Goal: Contribute content: Contribute content

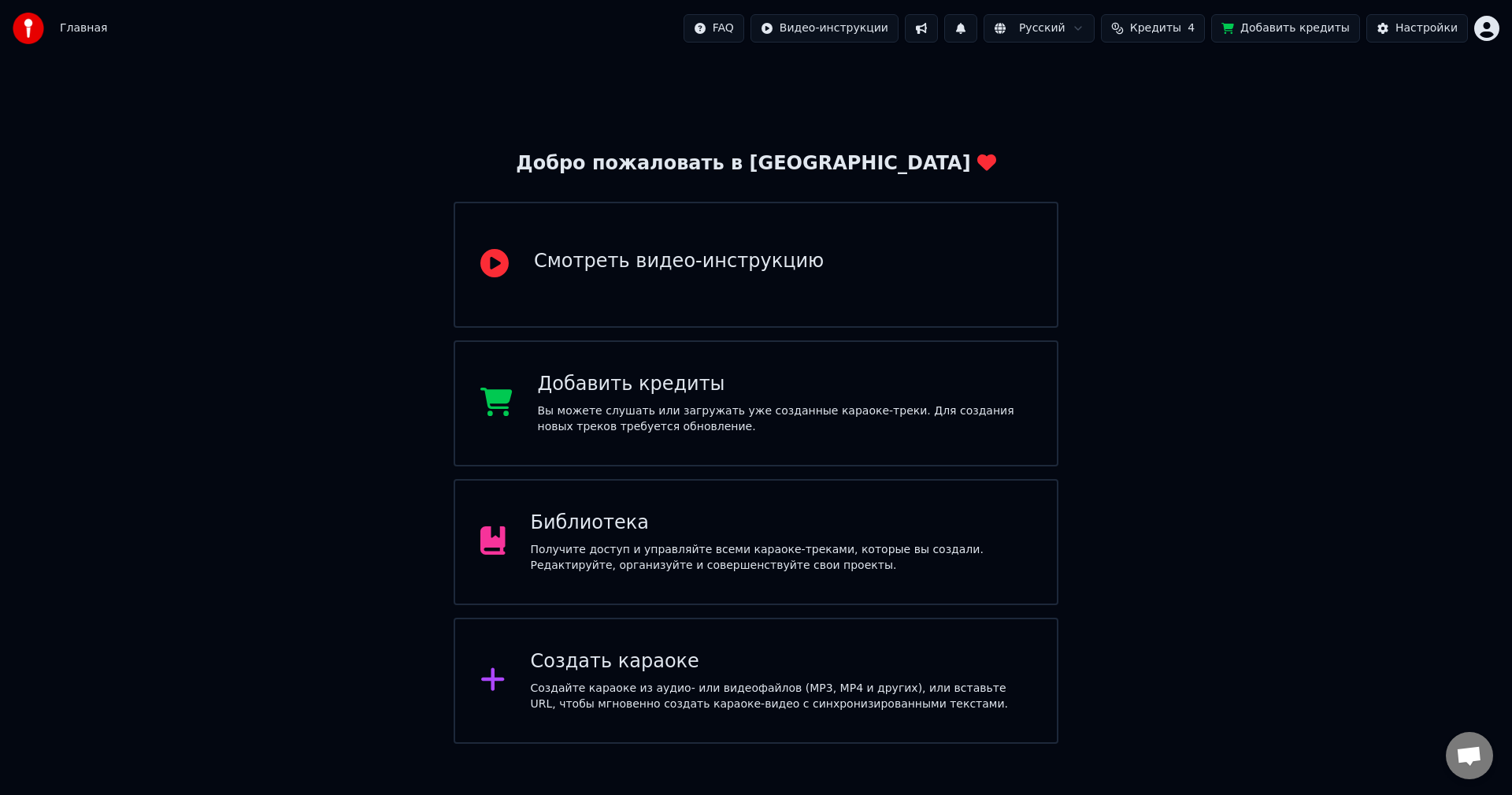
click at [795, 559] on div "Получите доступ и управляйте всеми караоке-треками, которые вы создали. Редакти…" at bounding box center [781, 557] width 502 height 31
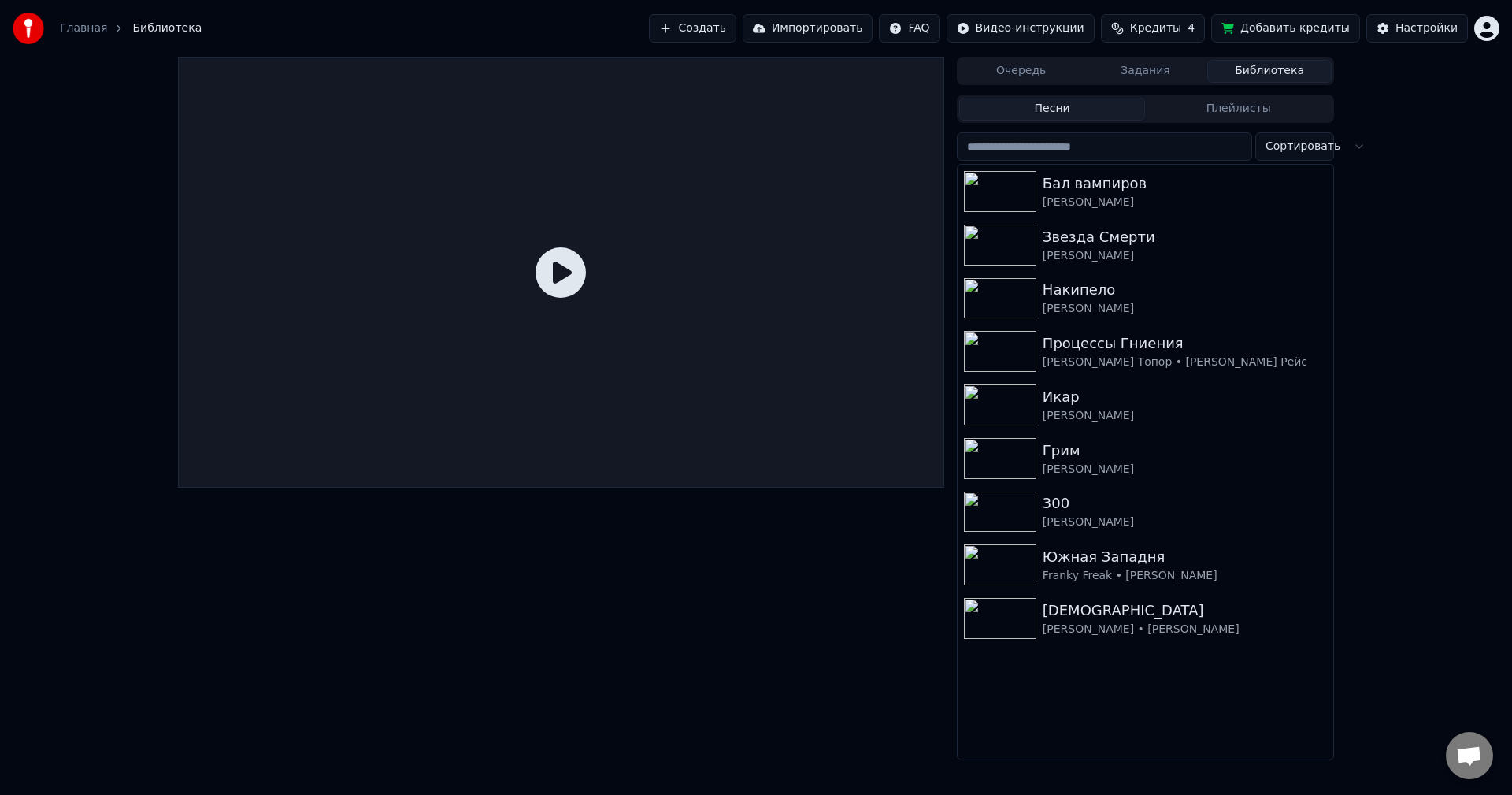
click at [718, 26] on button "Создать" at bounding box center [692, 29] width 87 height 29
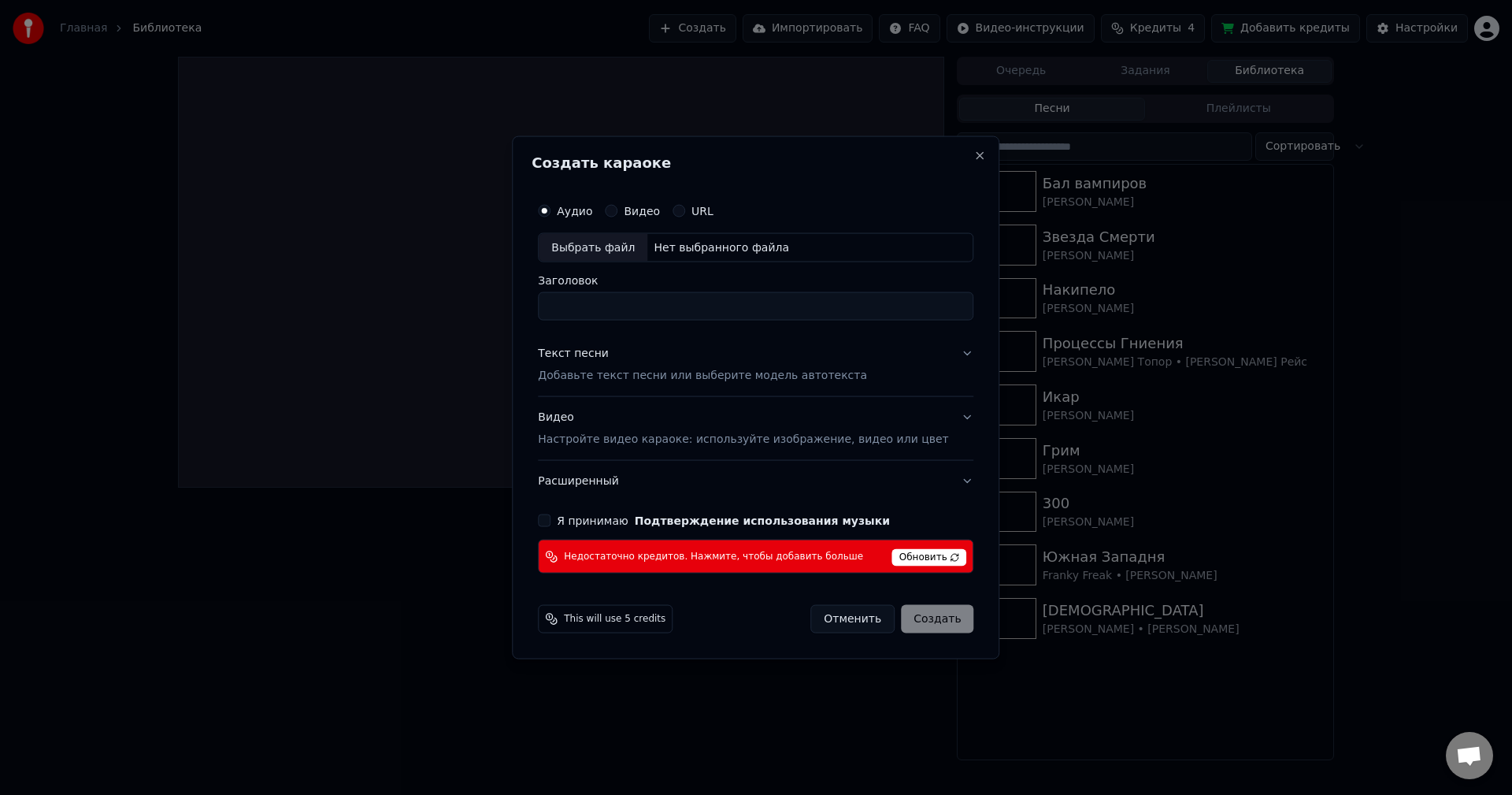
click at [617, 255] on div "Выбрать файл" at bounding box center [593, 247] width 109 height 29
type input "**********"
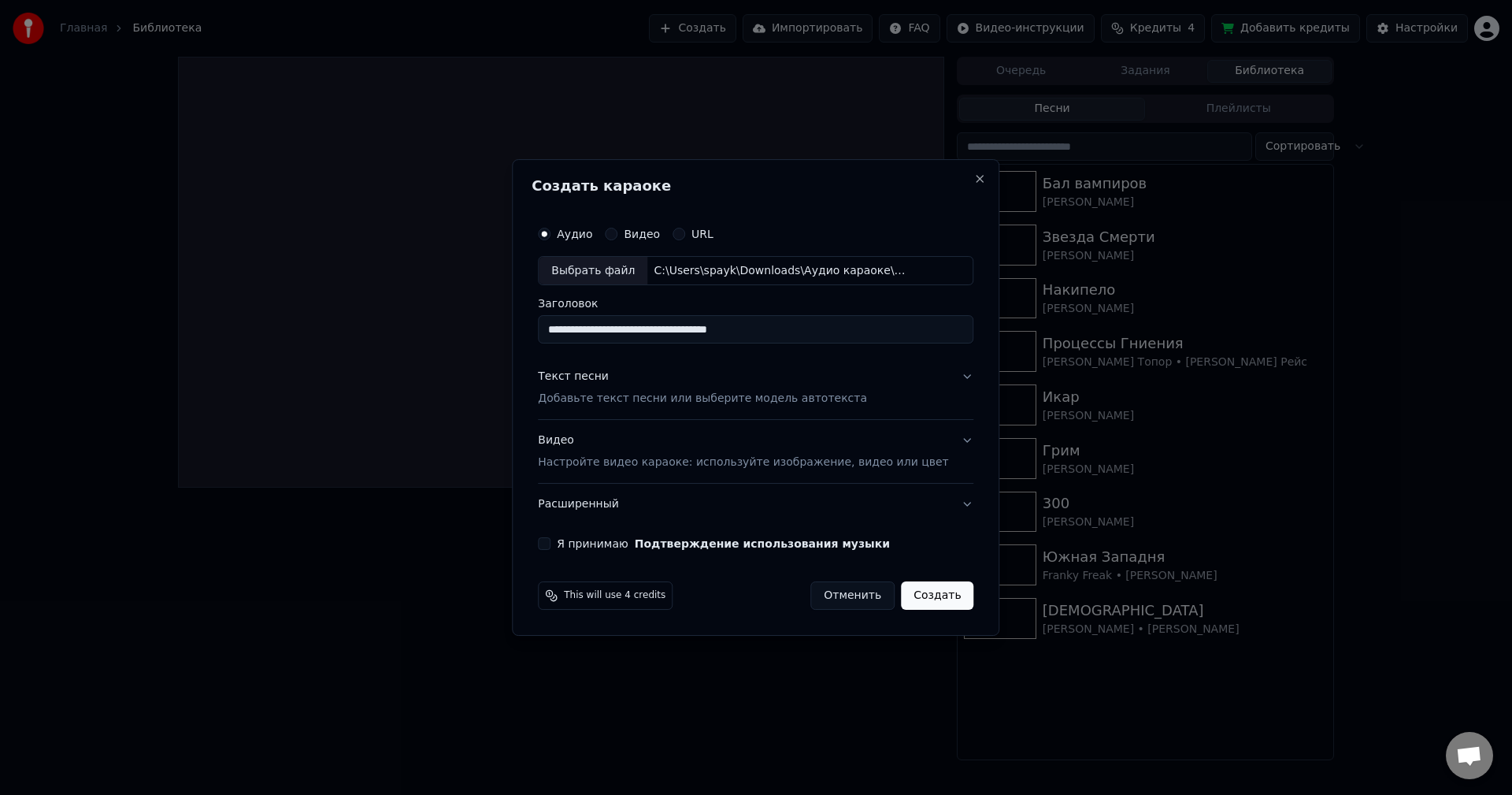
click at [551, 545] on button "Я принимаю Подтверждение использования музыки" at bounding box center [544, 544] width 13 height 13
click at [755, 399] on p "Добавьте текст песни или выберите модель автотекста" at bounding box center [702, 400] width 330 height 16
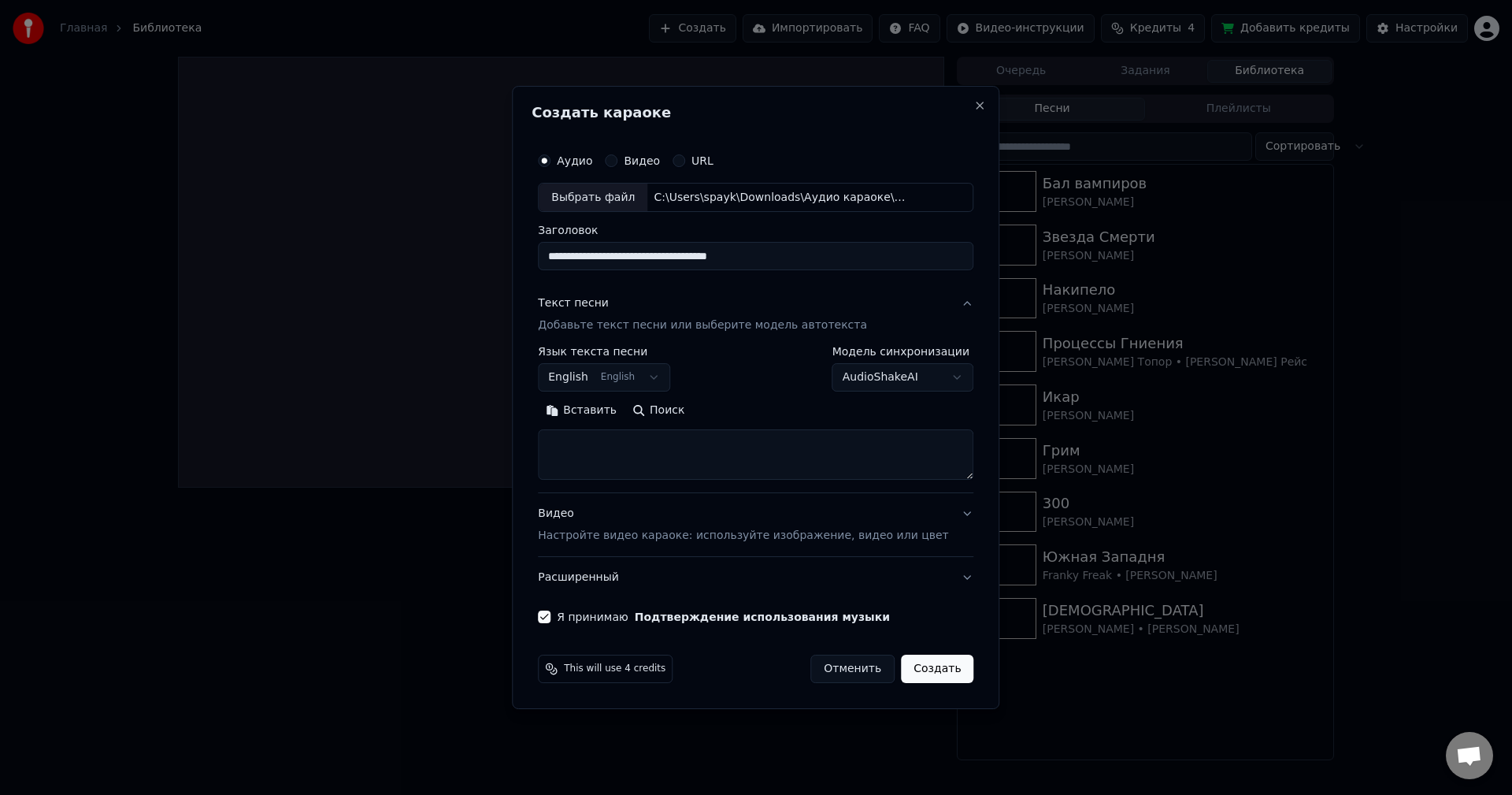
click at [630, 375] on button "English English" at bounding box center [604, 378] width 132 height 29
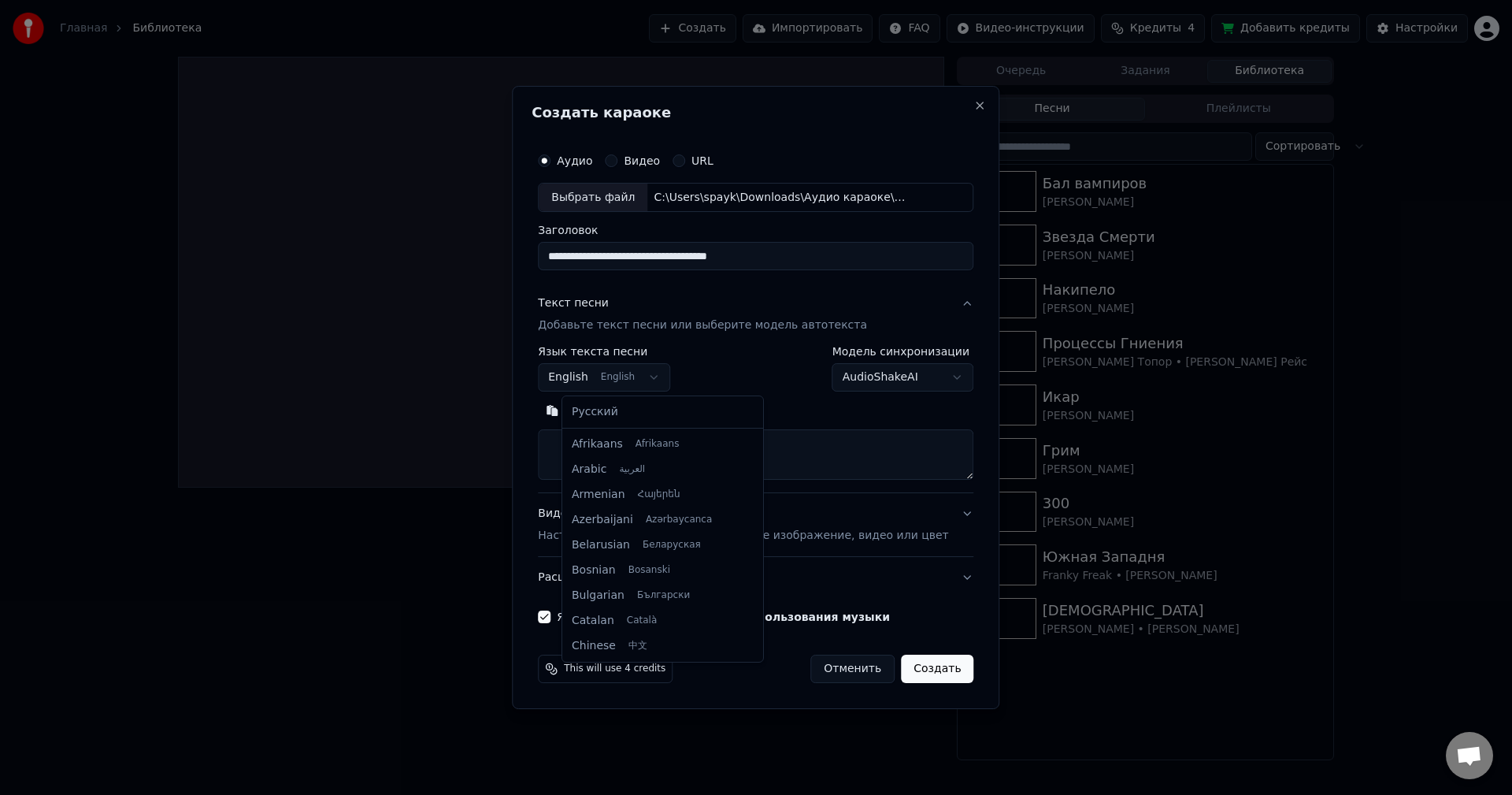
scroll to position [126, 0]
select select "**"
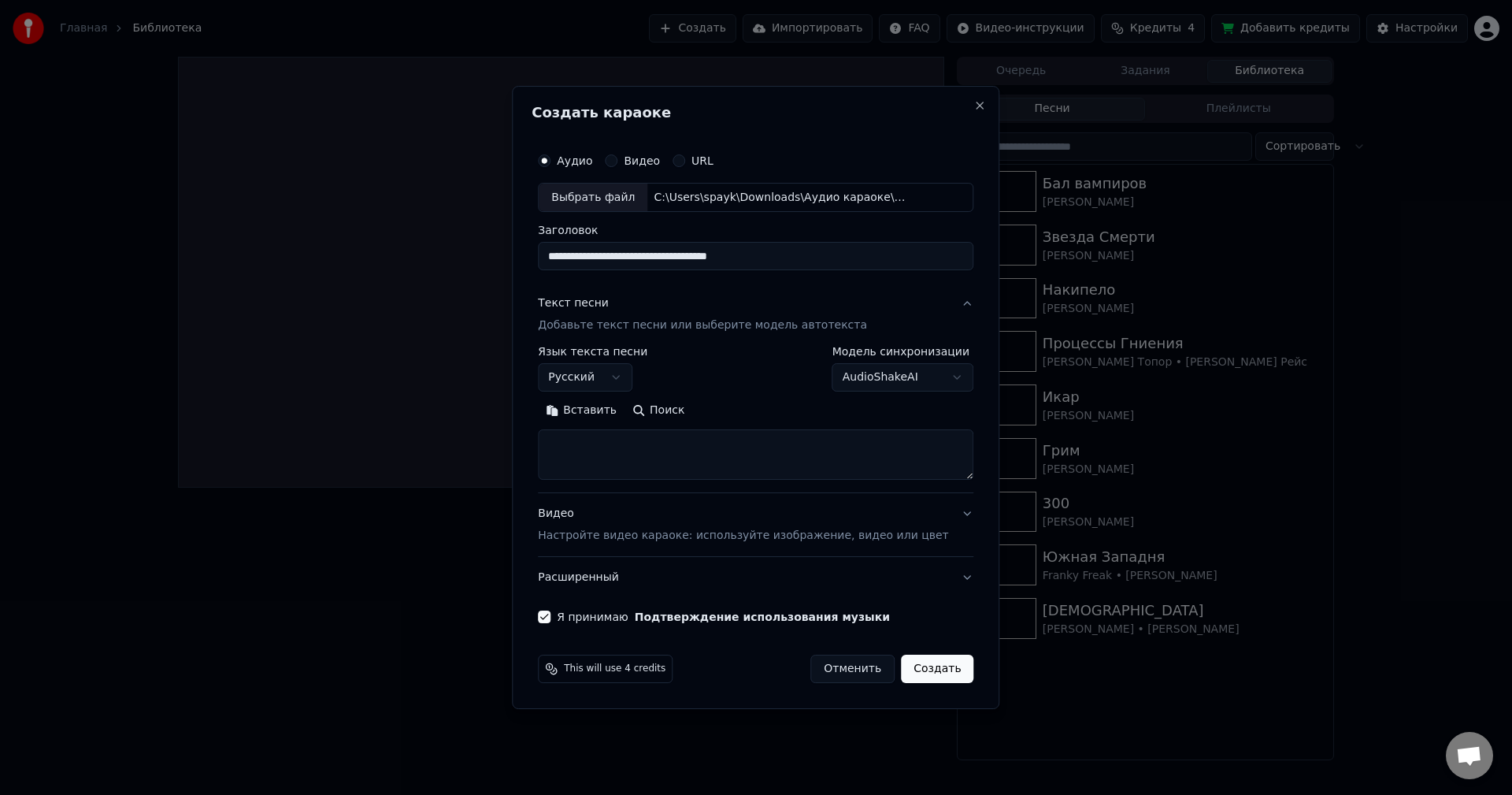
click at [659, 412] on button "Поиск" at bounding box center [658, 412] width 68 height 26
click at [660, 404] on button "Поиск" at bounding box center [658, 412] width 68 height 26
click at [678, 418] on button "Поиск" at bounding box center [658, 412] width 68 height 26
click at [709, 450] on textarea at bounding box center [756, 455] width 436 height 50
paste textarea "**********"
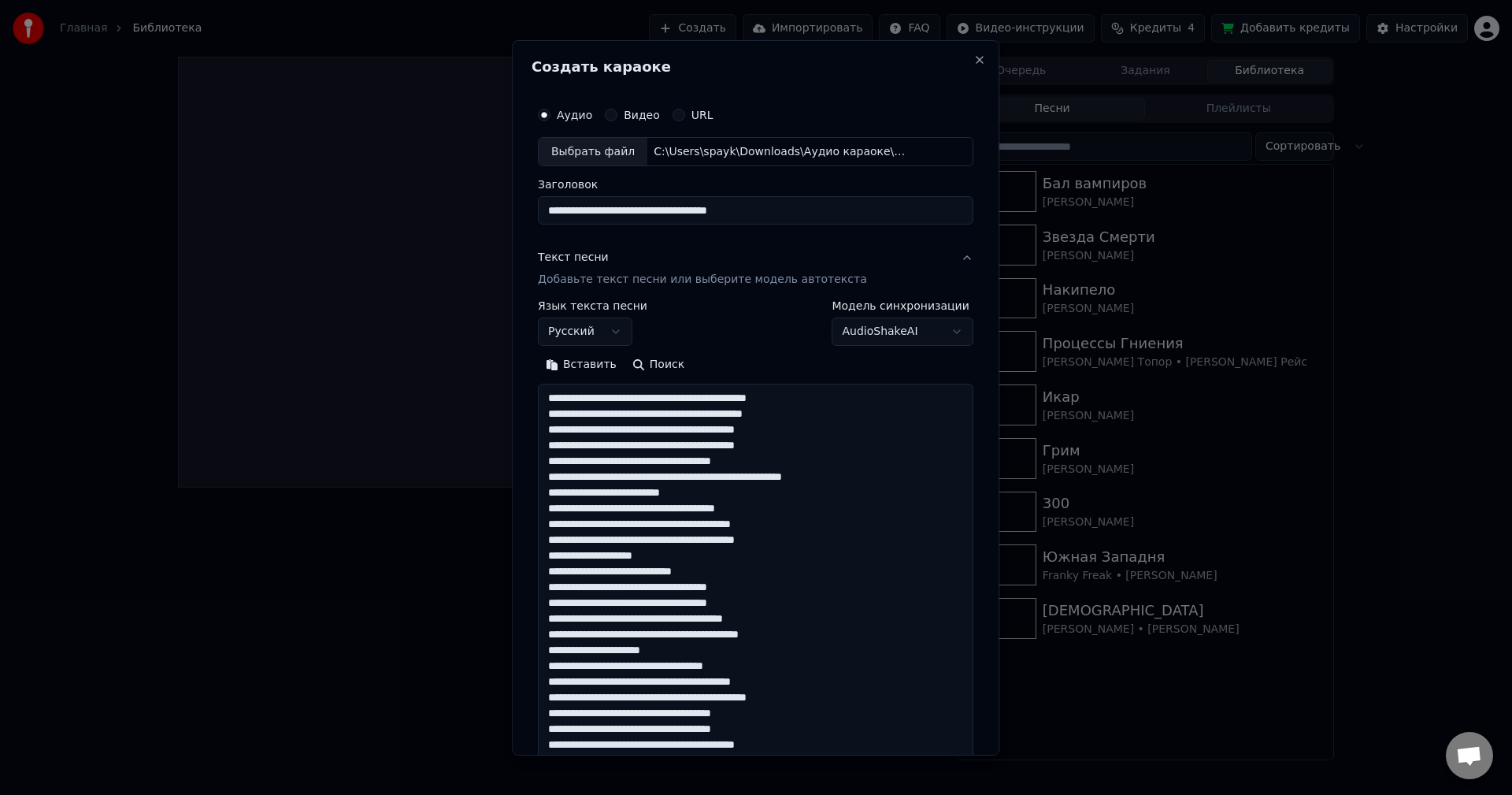
scroll to position [477, 0]
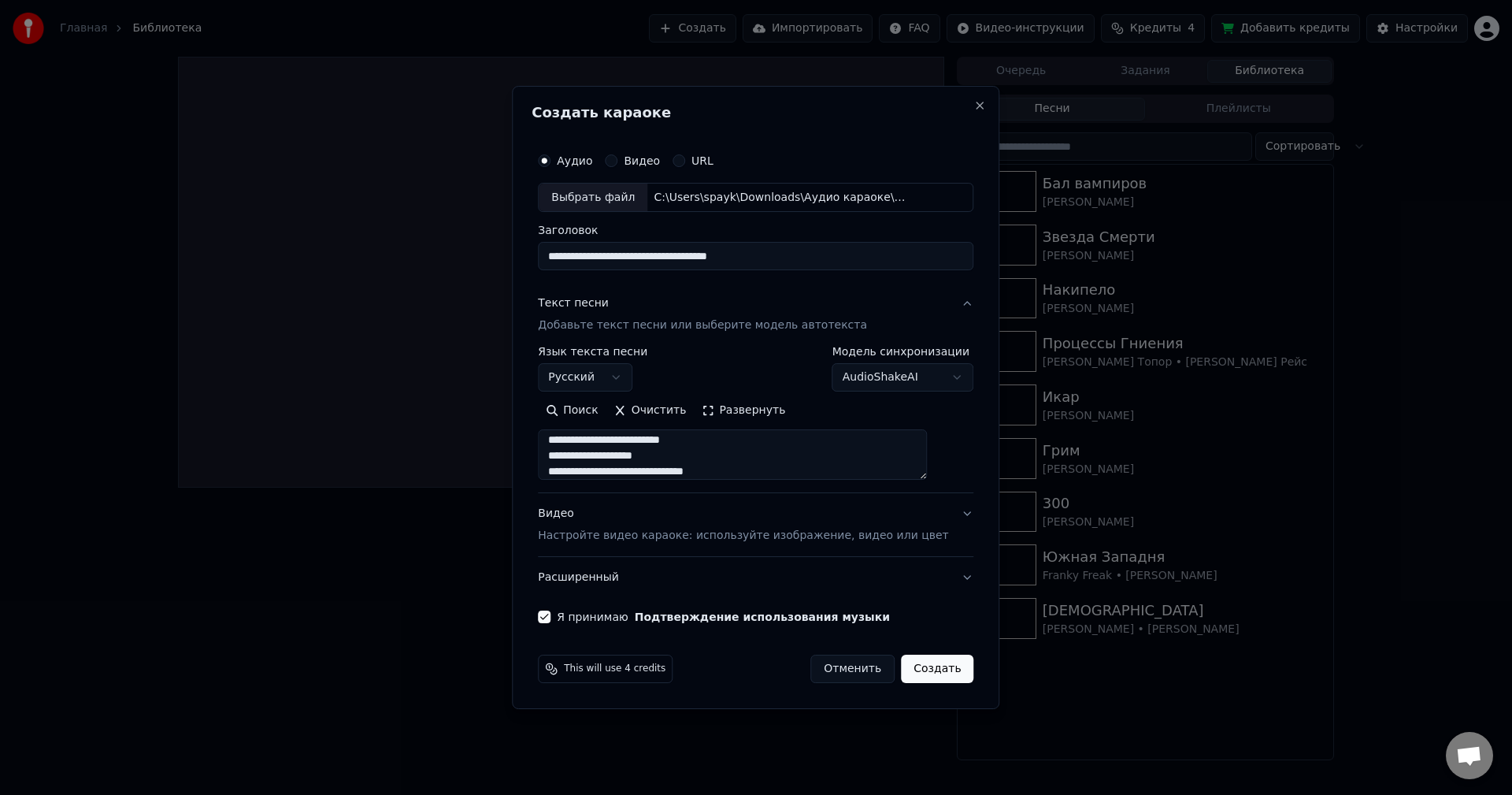
type textarea "**********"
click at [728, 406] on button "Развернуть" at bounding box center [744, 412] width 99 height 26
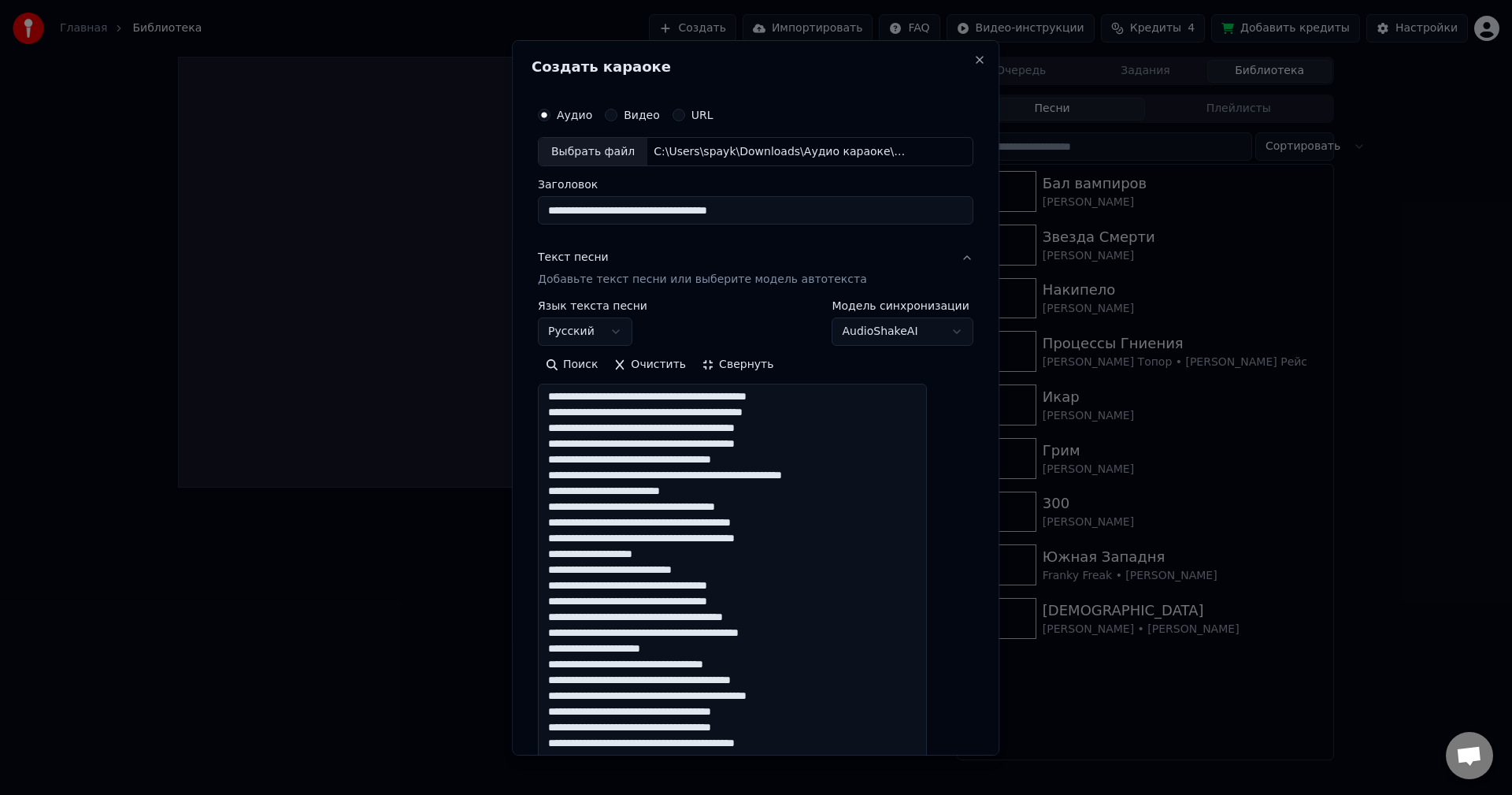
scroll to position [390, 0]
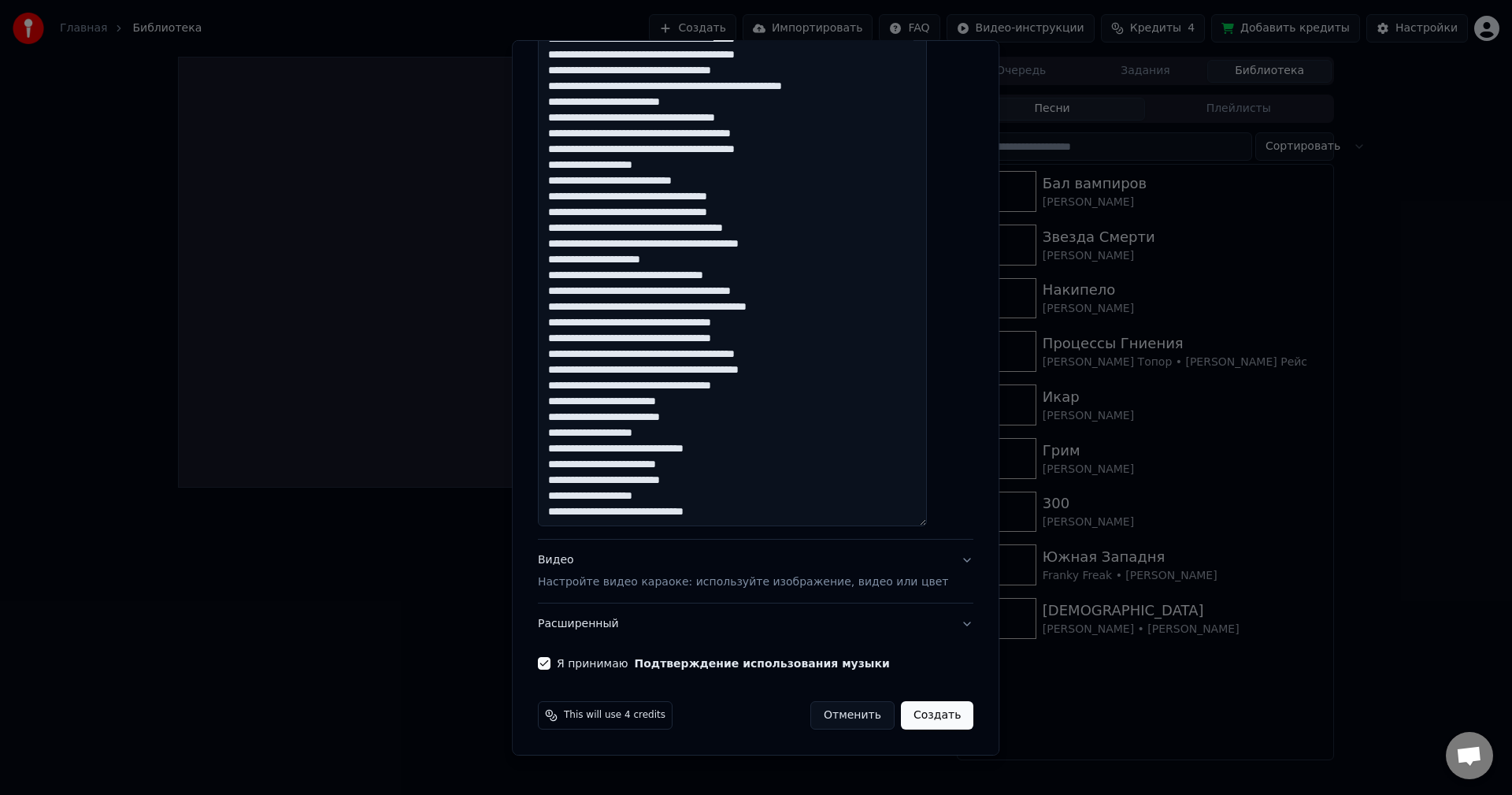
click at [867, 578] on p "Настройте видео караоке: используйте изображение, видео или цвет" at bounding box center [743, 583] width 410 height 16
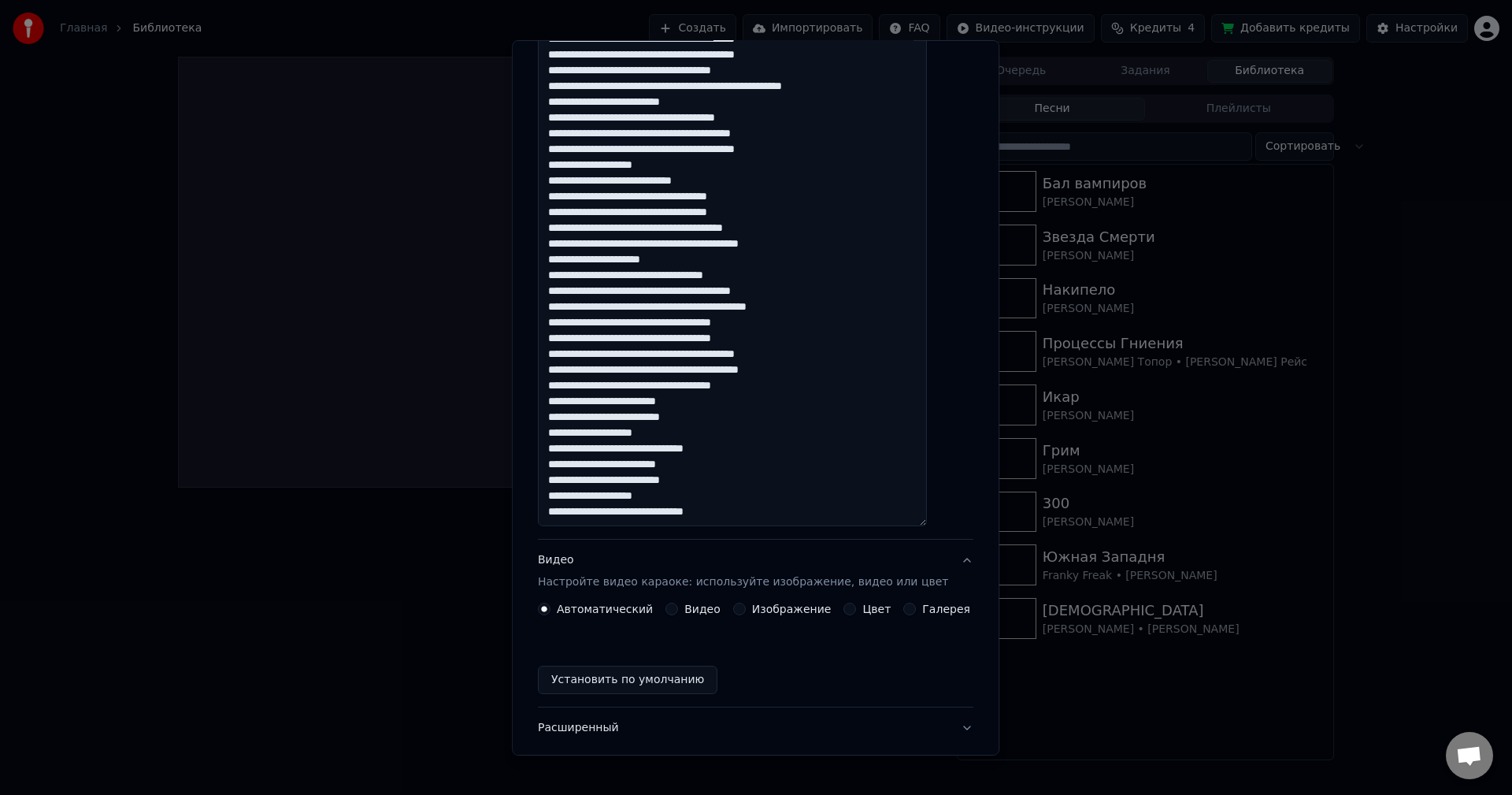
scroll to position [0, 0]
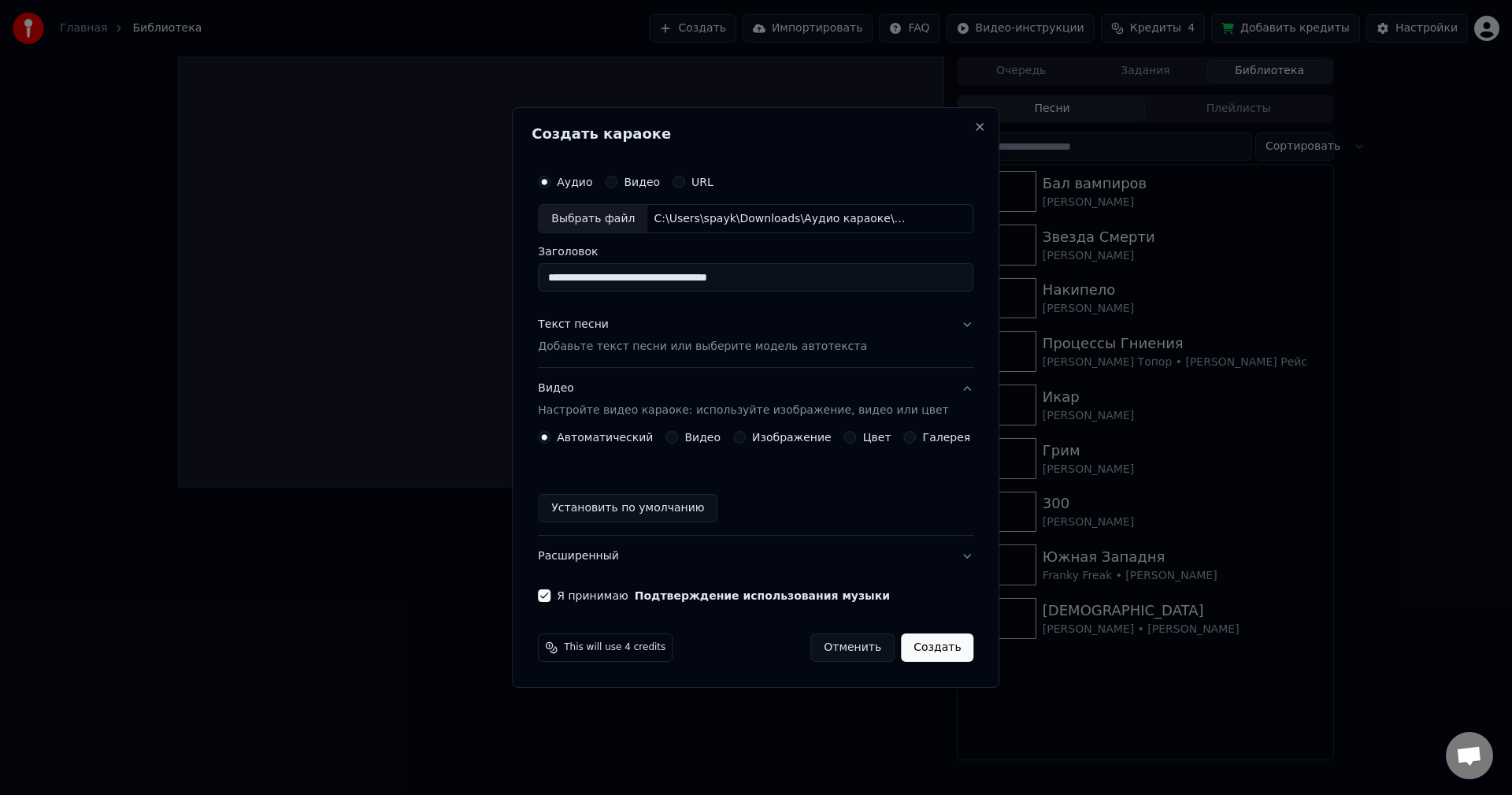
click at [745, 438] on button "Изображение" at bounding box center [740, 437] width 13 height 13
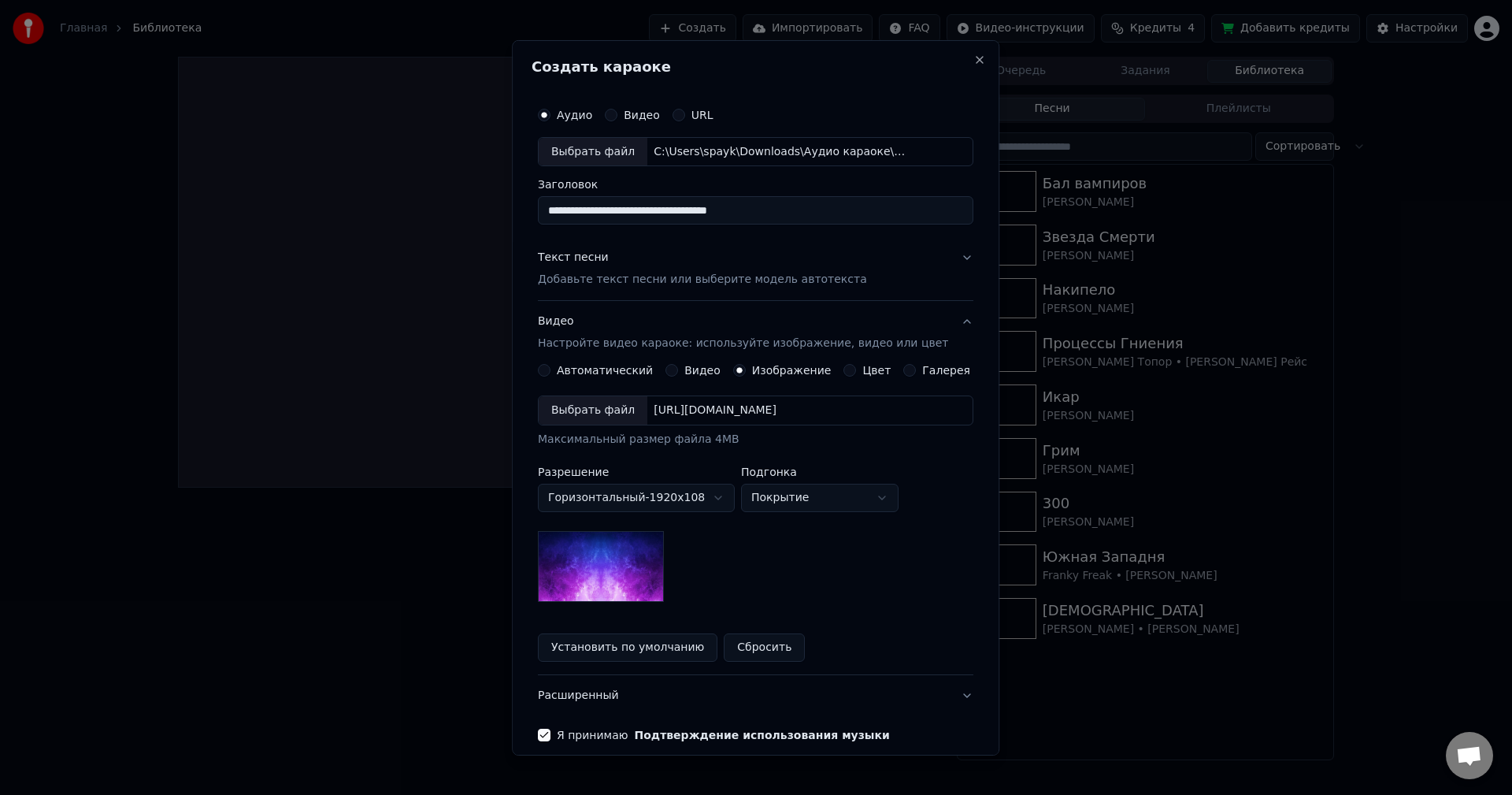
click at [626, 409] on div "Выбрать файл" at bounding box center [593, 411] width 109 height 29
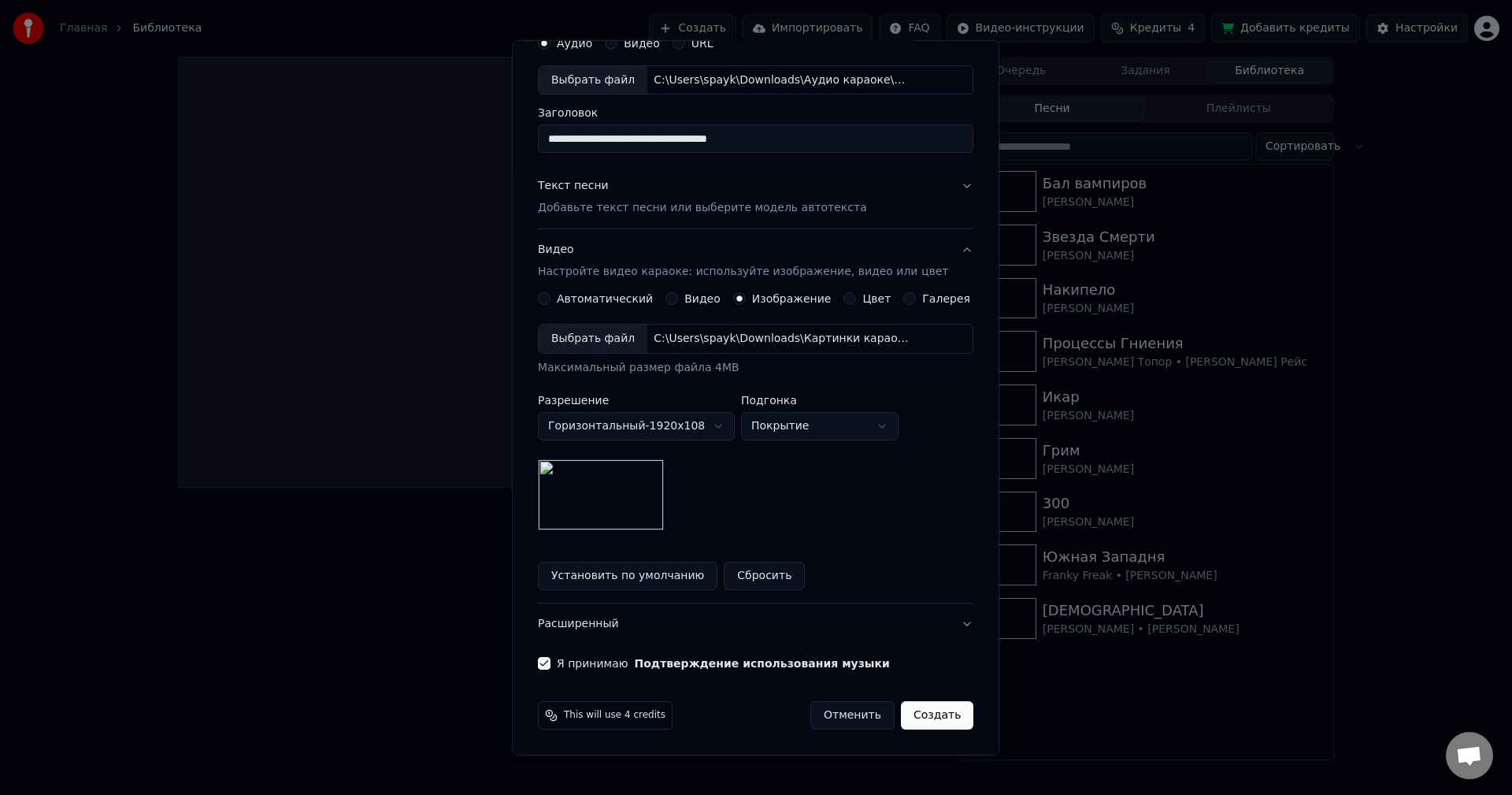
click at [685, 203] on p "Добавьте текст песни или выберите модель автотекста" at bounding box center [702, 208] width 330 height 16
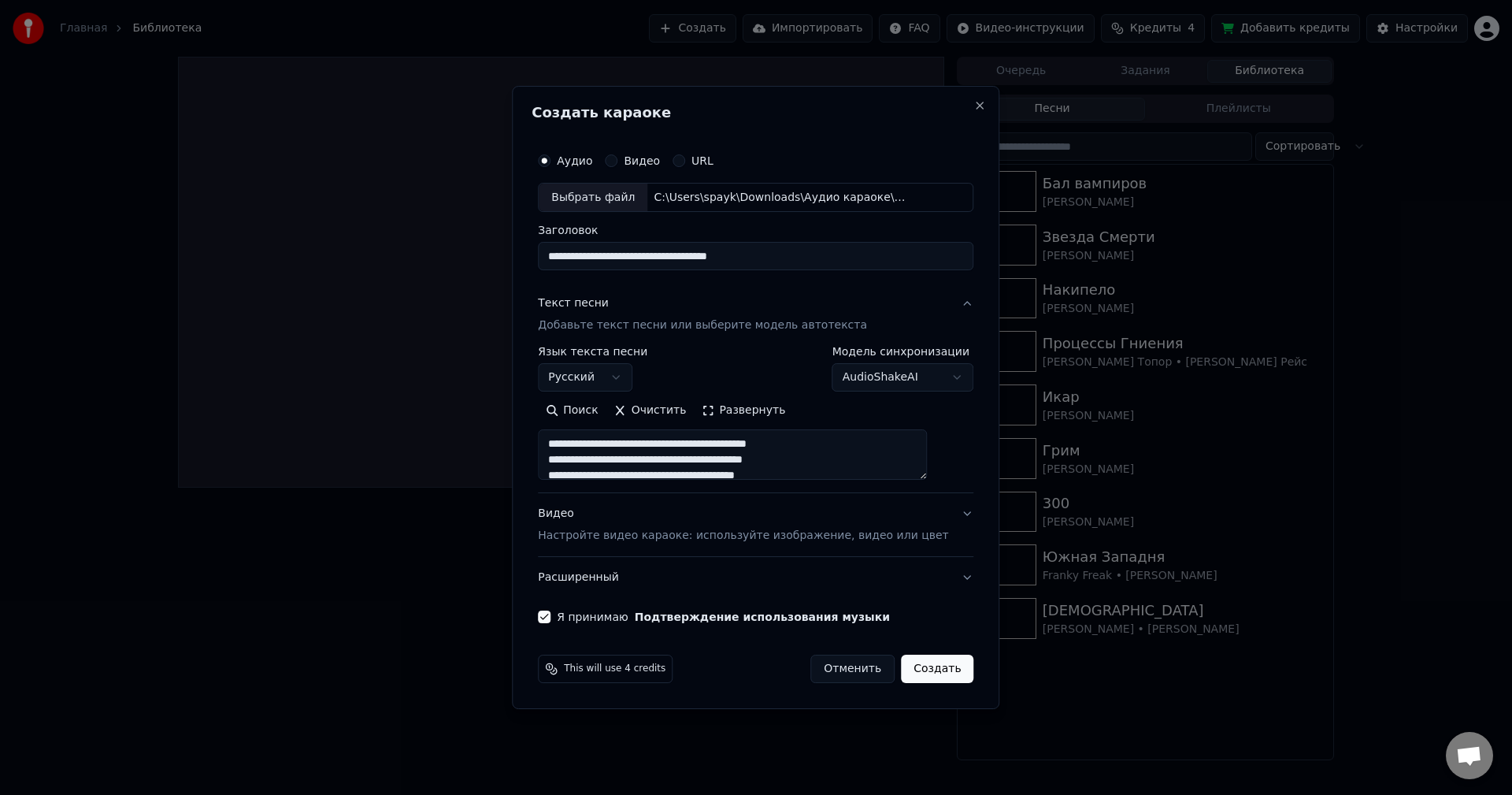
click at [765, 538] on p "Настройте видео караоке: используйте изображение, видео или цвет" at bounding box center [743, 536] width 410 height 16
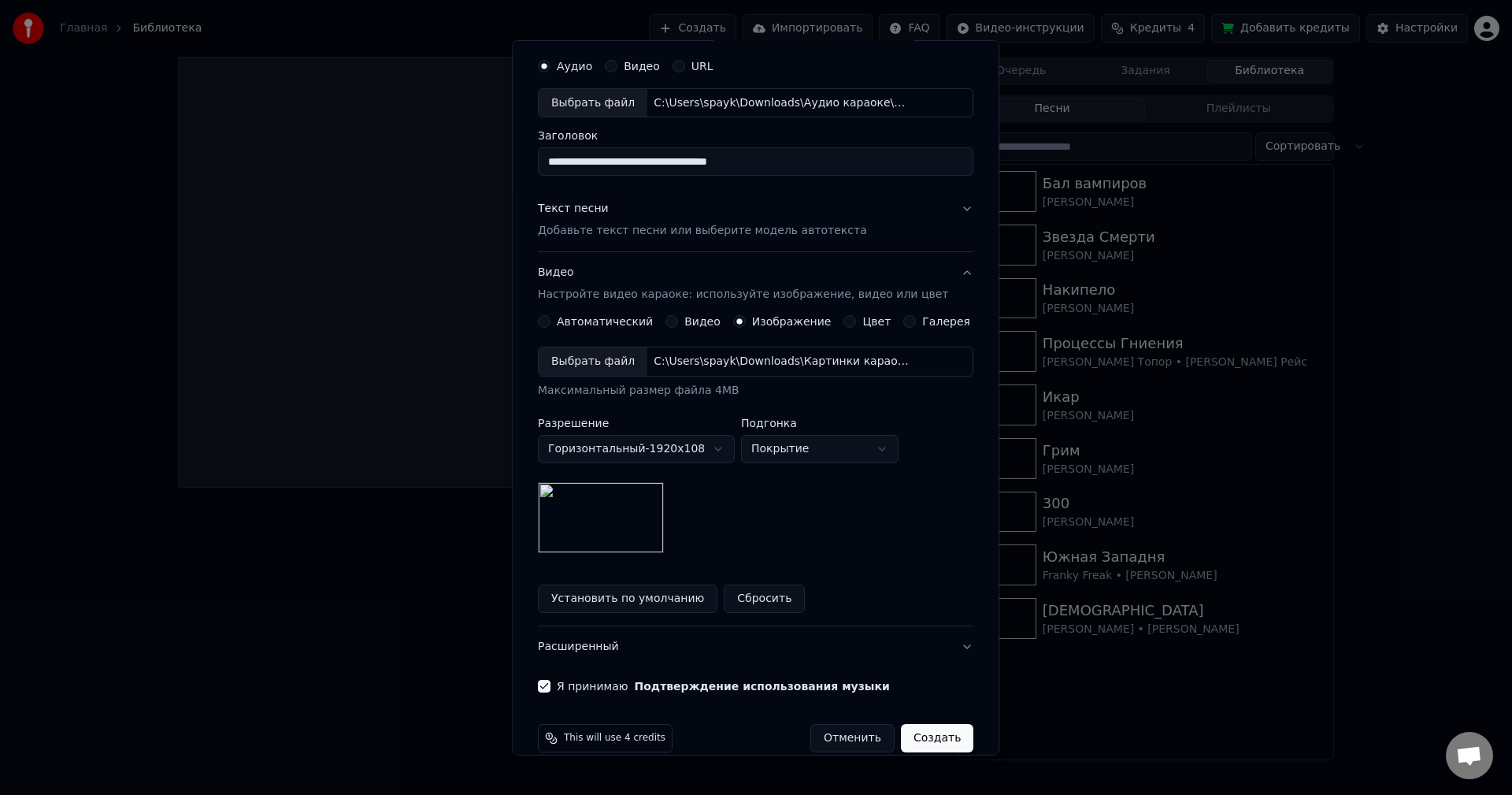
scroll to position [72, 0]
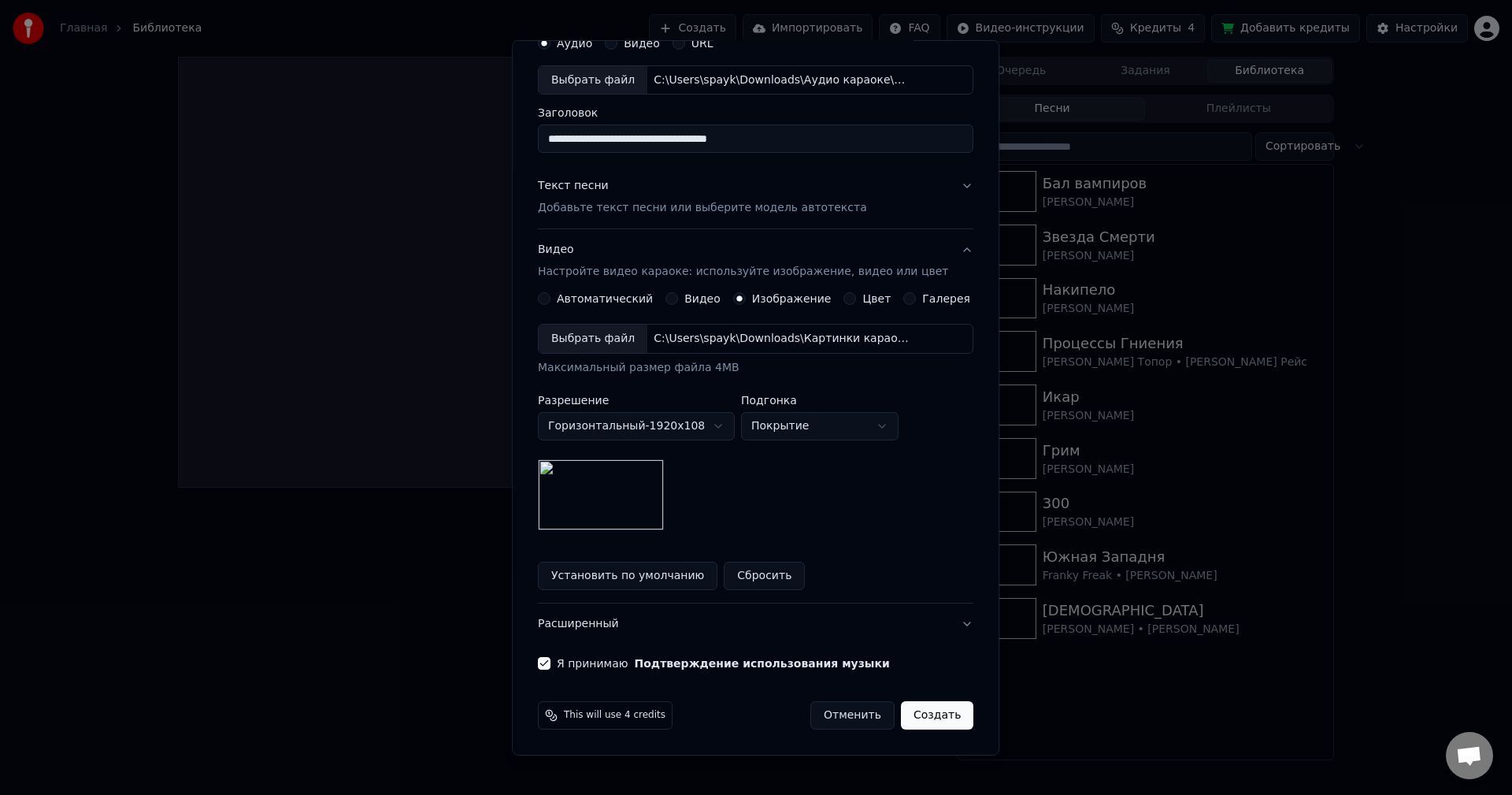
click at [914, 712] on button "Создать" at bounding box center [937, 716] width 73 height 29
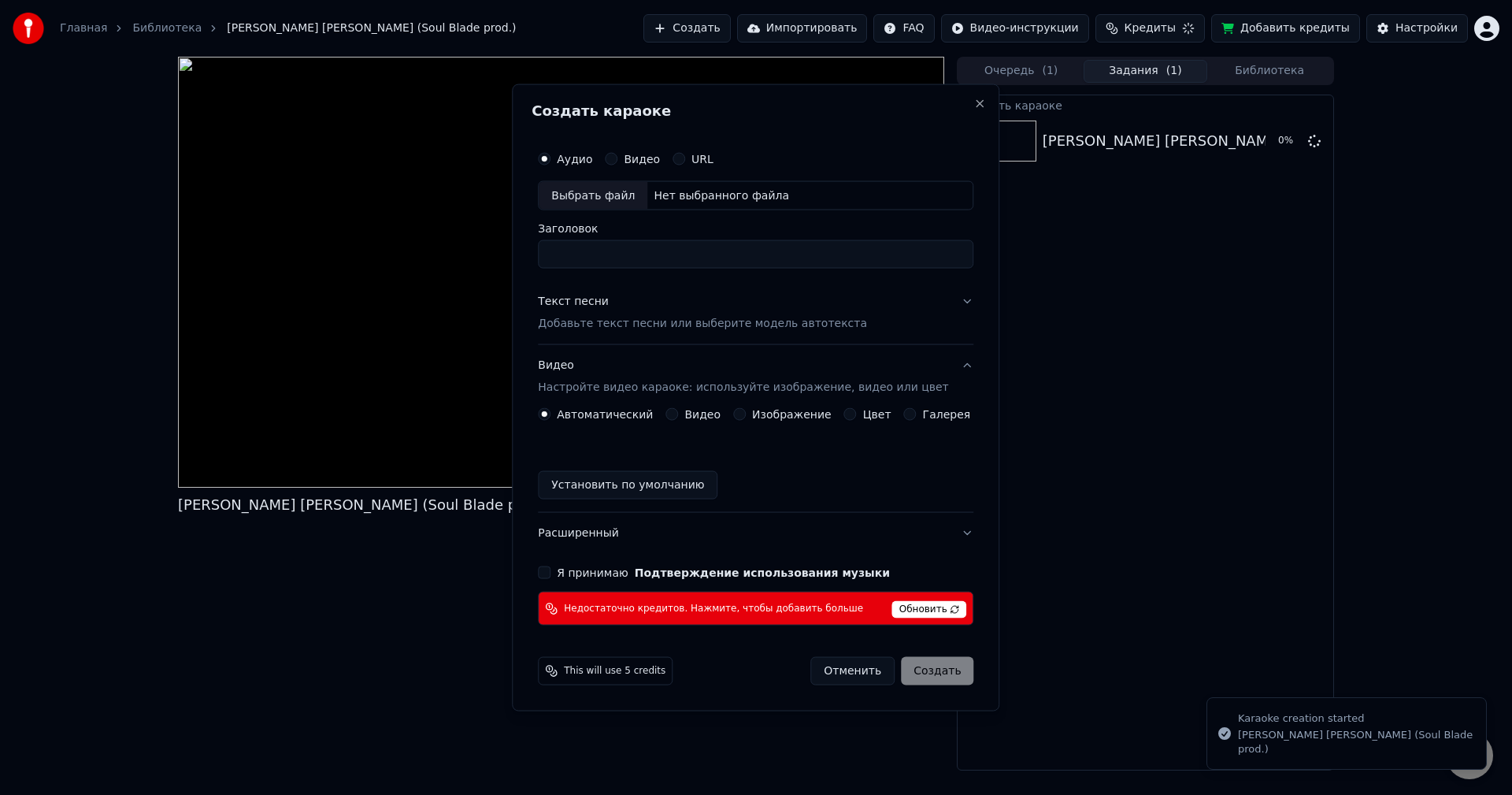
scroll to position [0, 0]
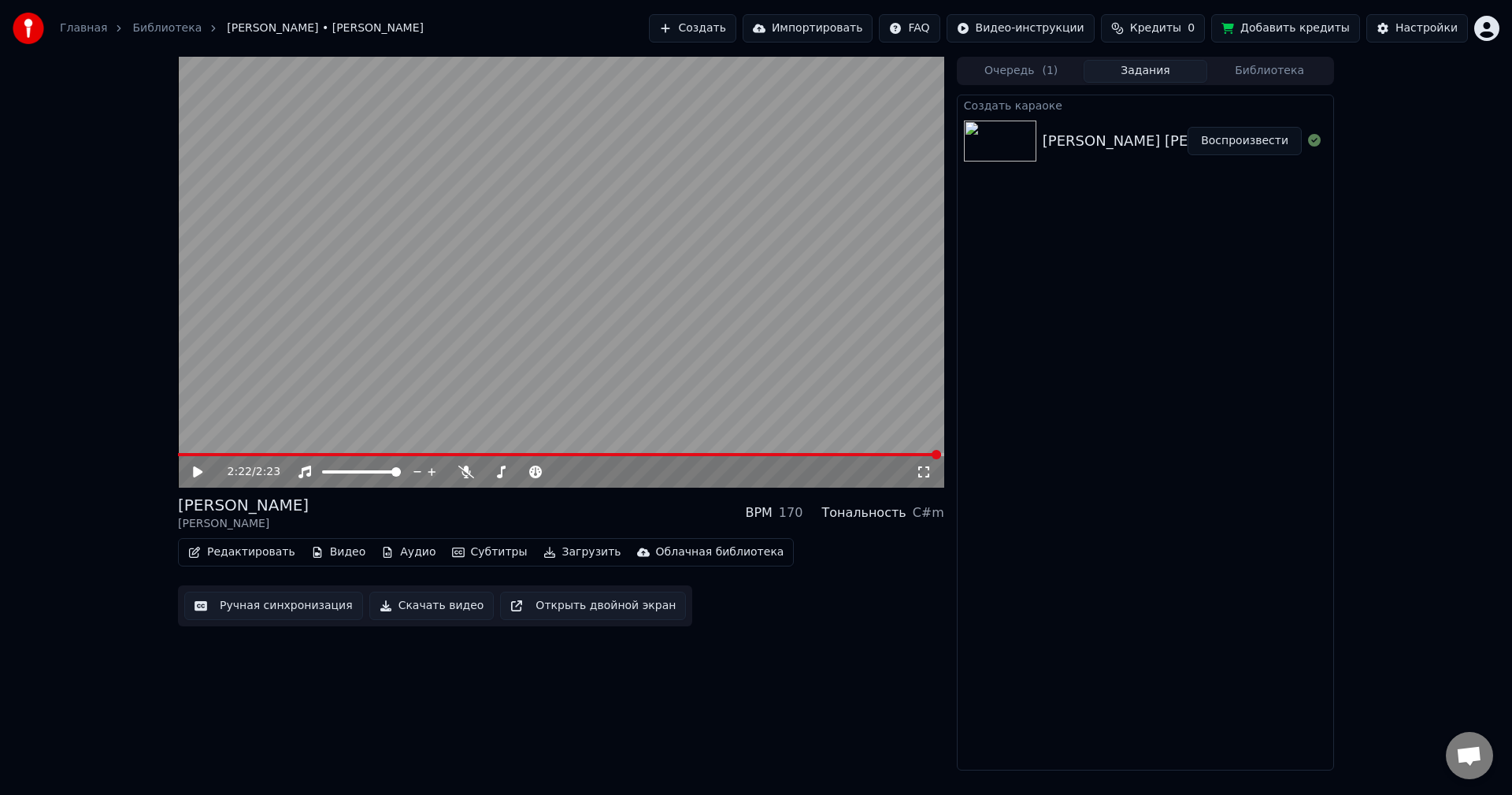
click at [206, 473] on icon at bounding box center [209, 472] width 37 height 13
click at [178, 457] on span at bounding box center [178, 455] width 0 height 3
click at [541, 218] on video at bounding box center [561, 272] width 767 height 431
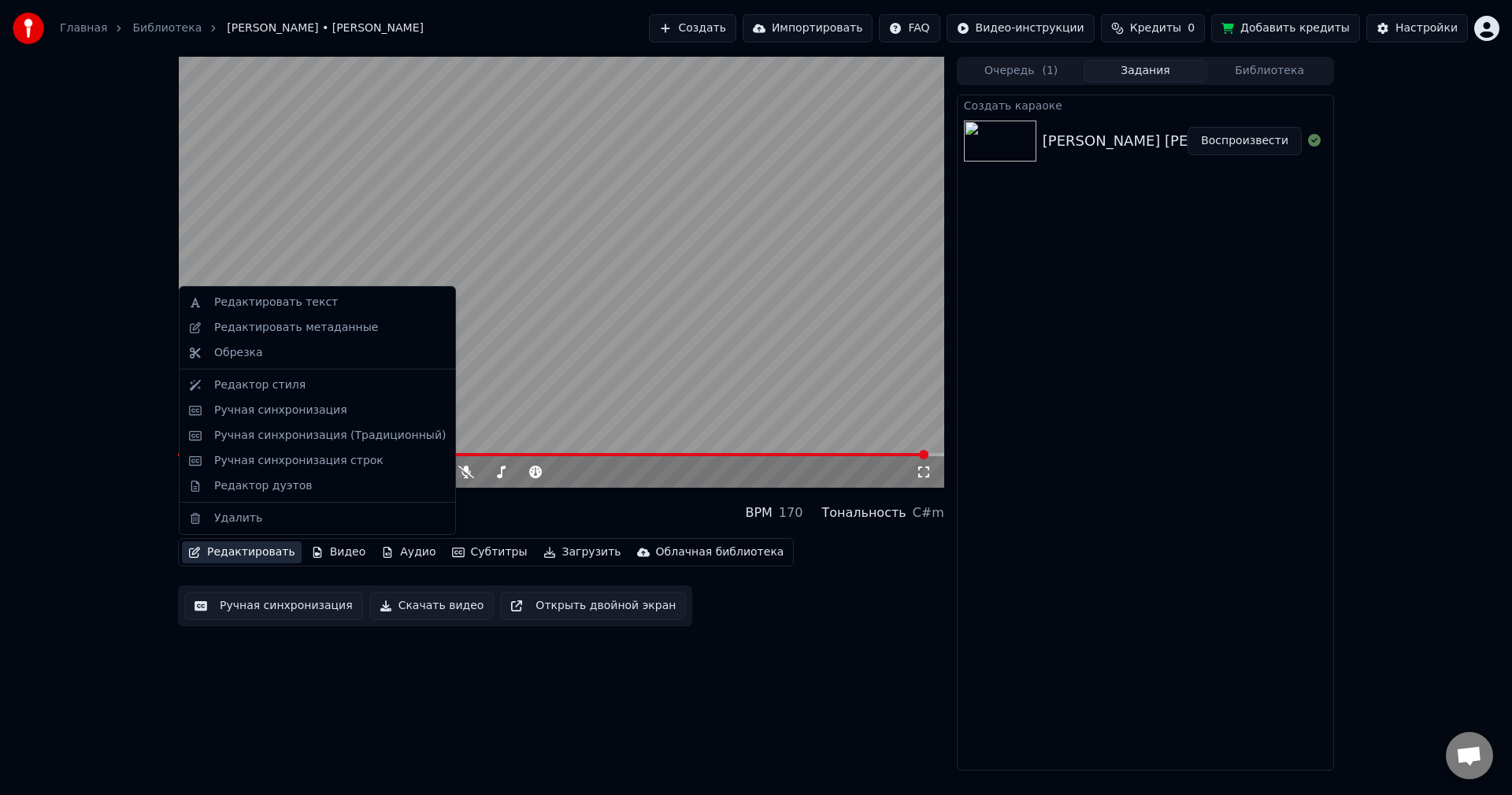
click at [253, 555] on button "Редактировать" at bounding box center [242, 552] width 120 height 22
click at [239, 417] on div "Ручная синхронизация" at bounding box center [281, 410] width 133 height 16
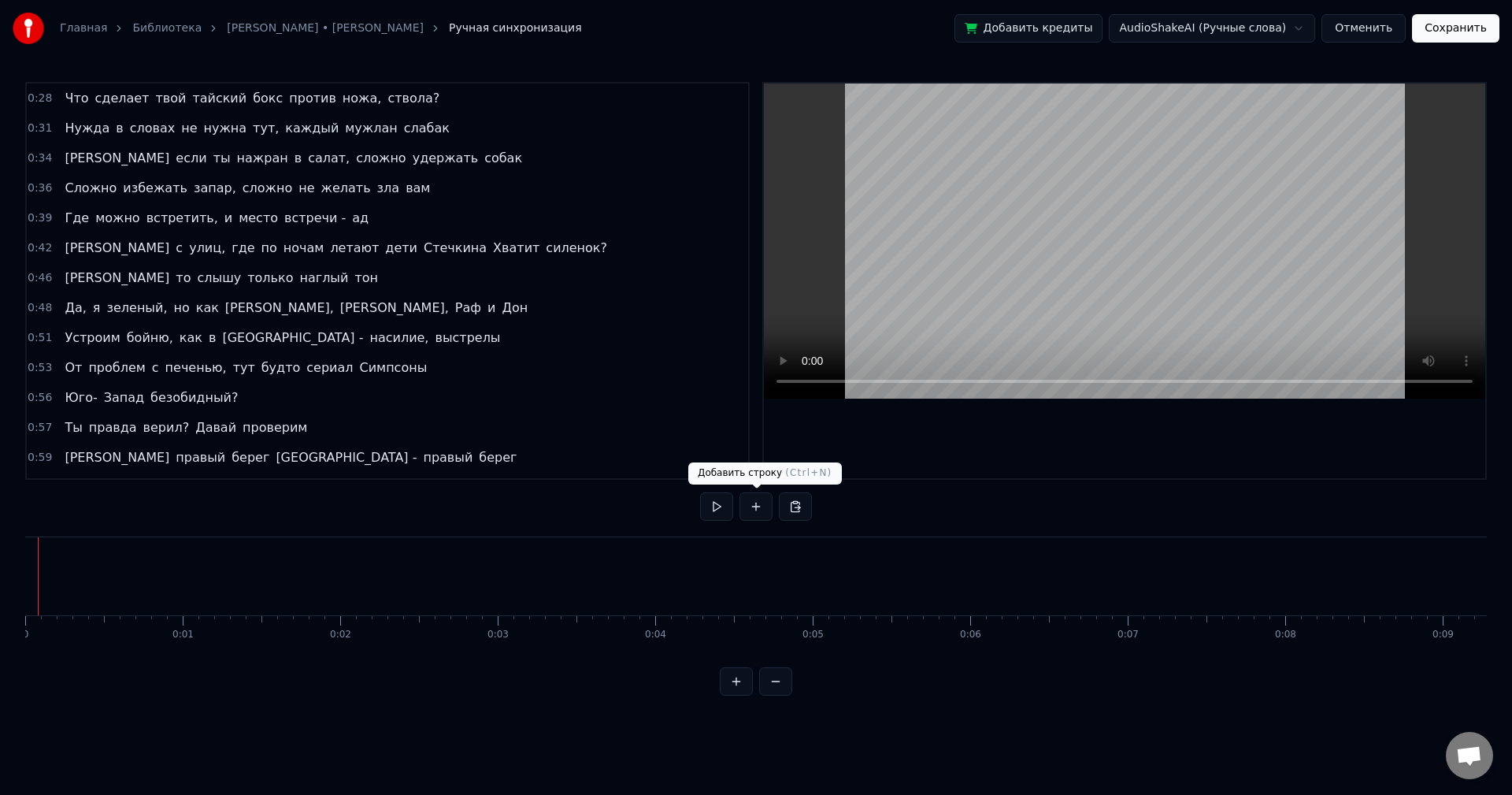
click at [754, 506] on button at bounding box center [756, 507] width 33 height 29
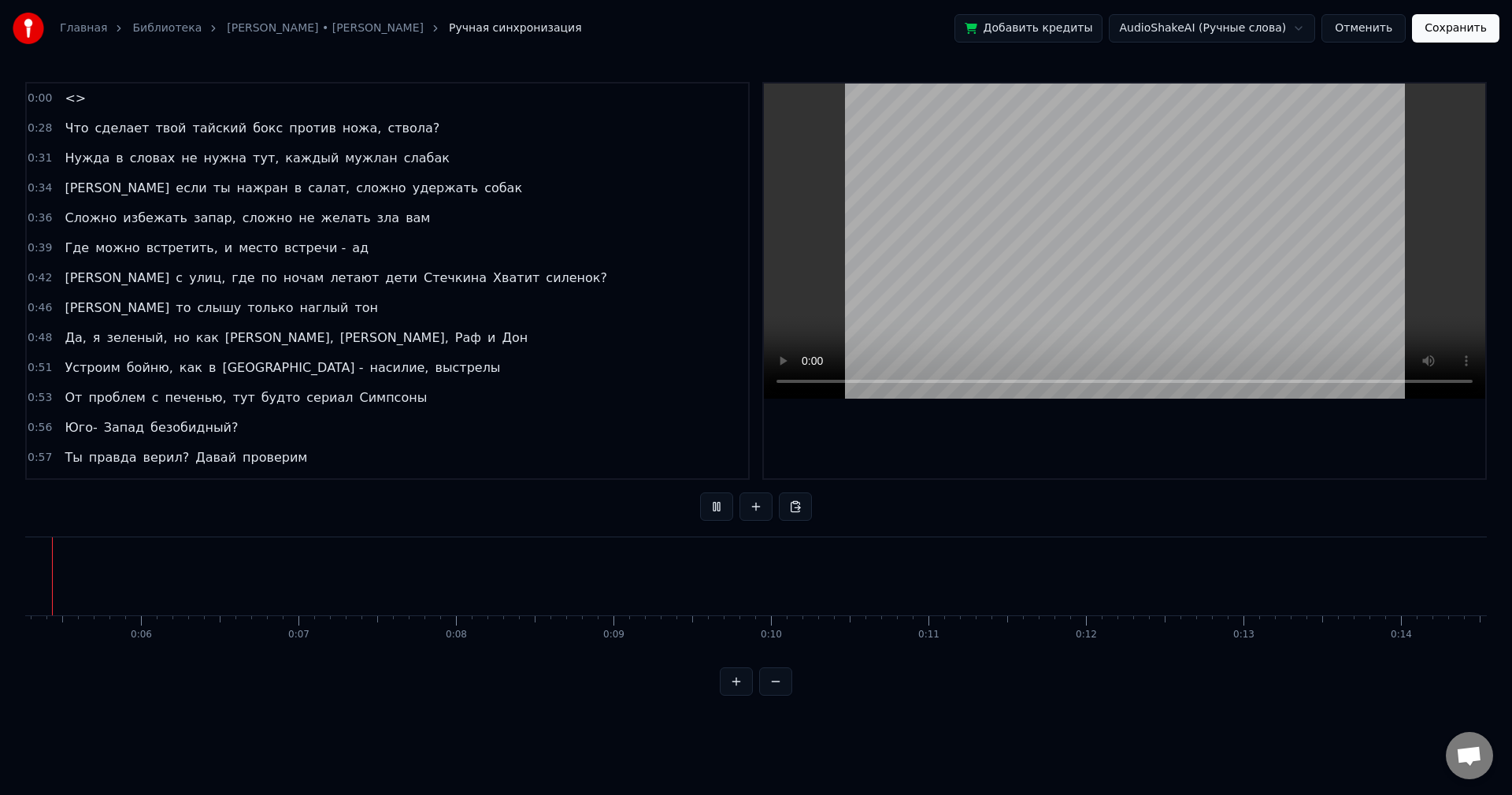
scroll to position [0, 744]
click at [774, 696] on button at bounding box center [776, 682] width 33 height 29
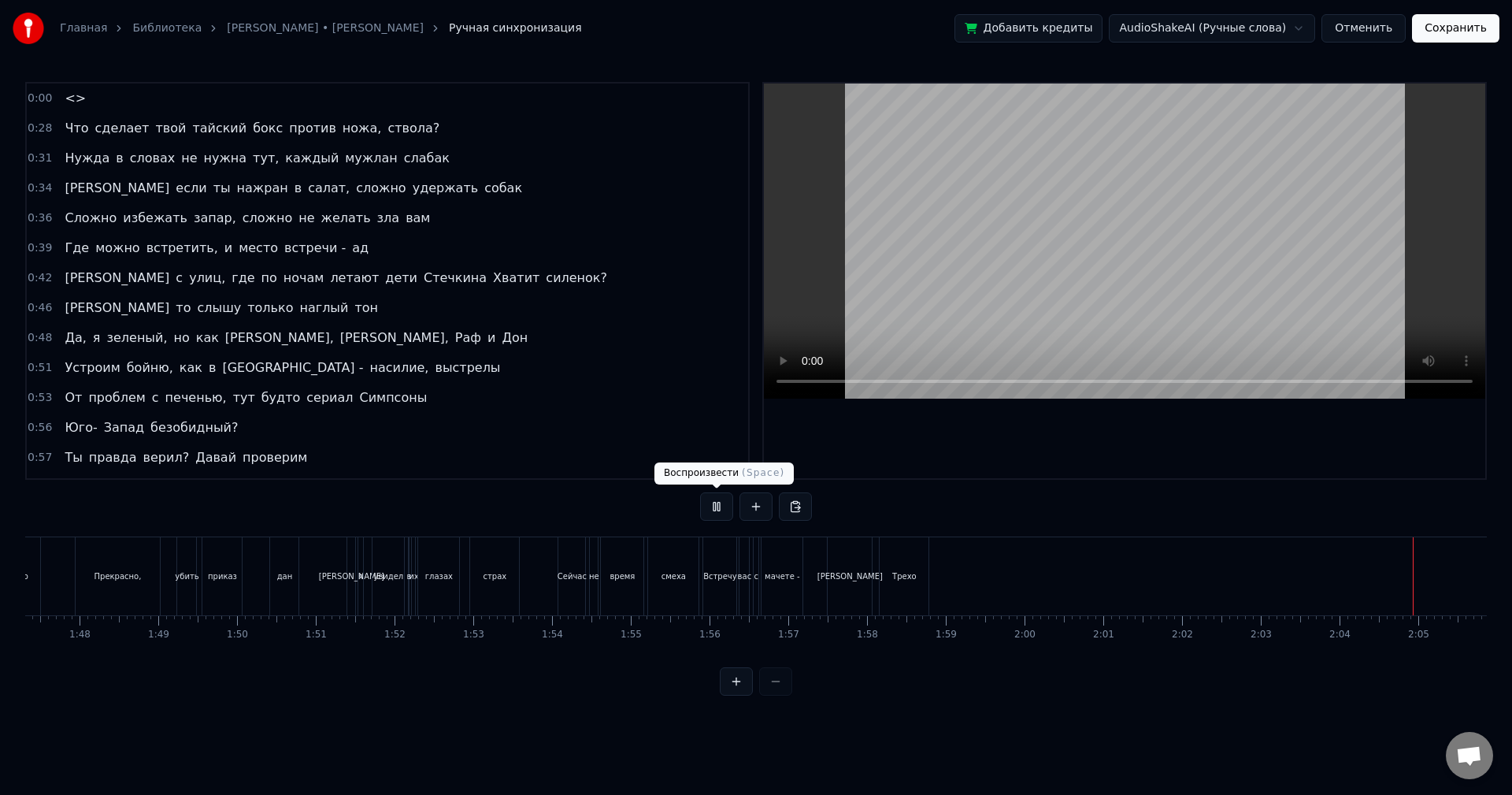
click at [709, 503] on button at bounding box center [717, 507] width 33 height 29
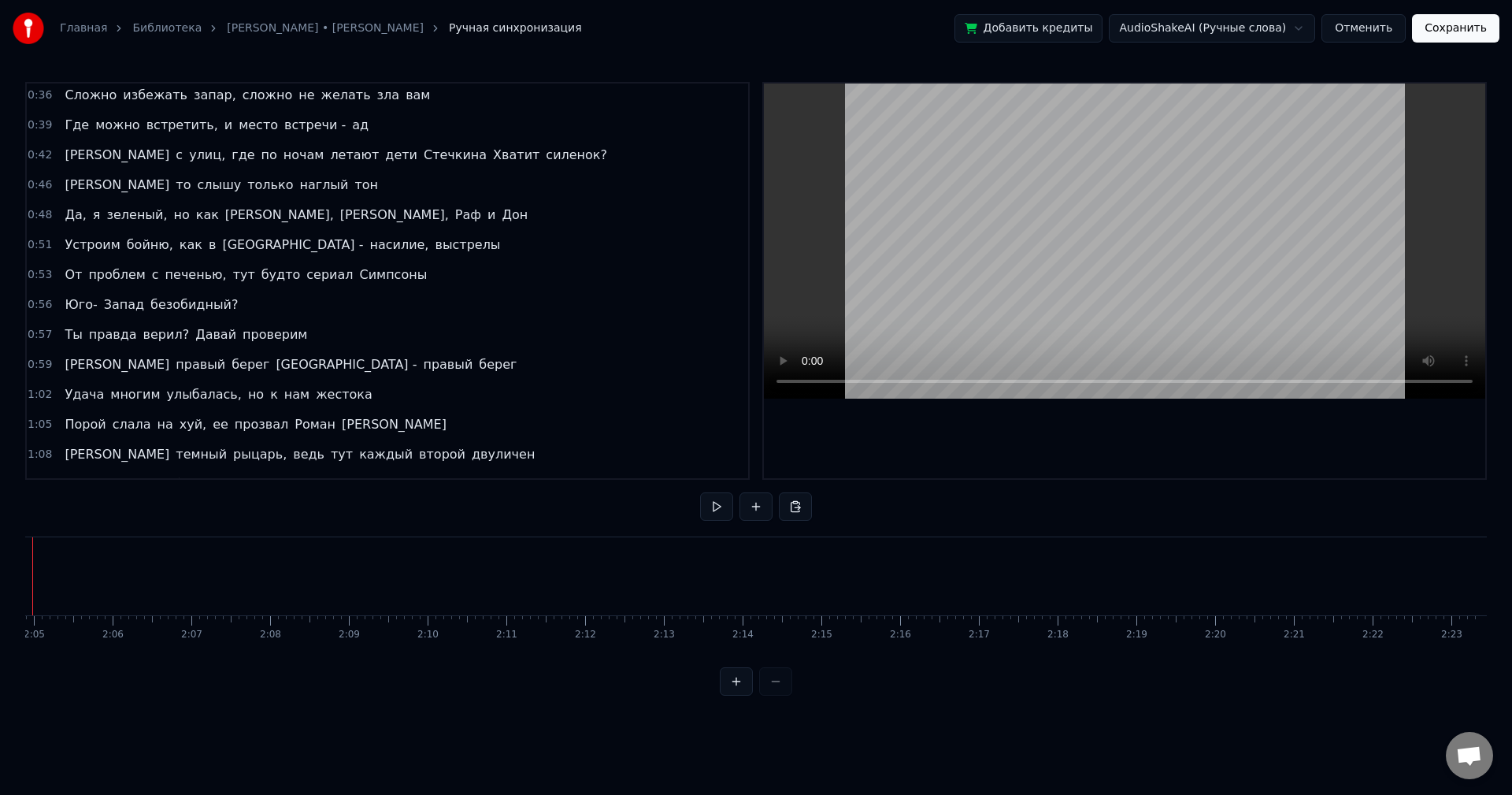
scroll to position [157, 0]
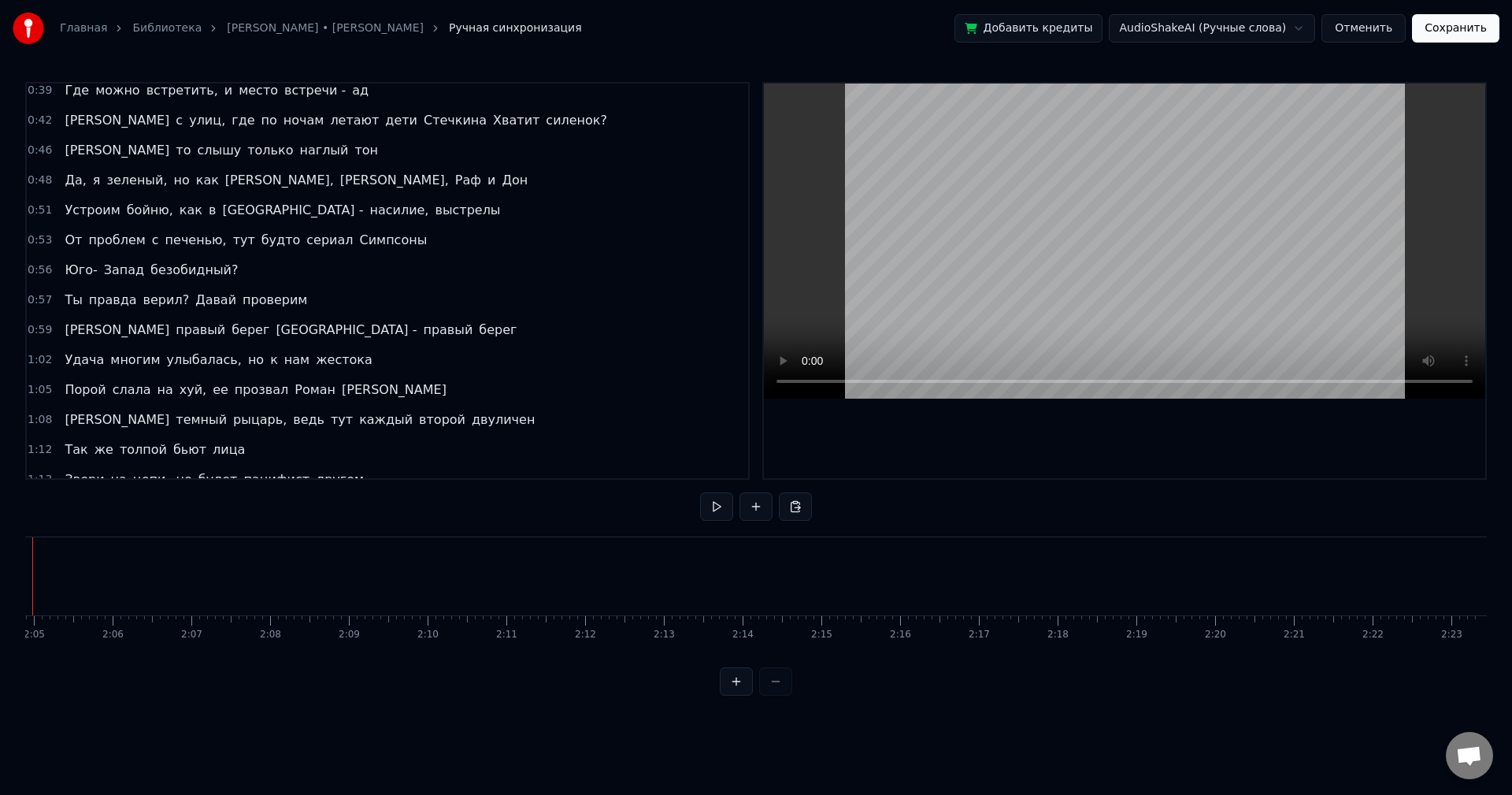
click at [1471, 30] on button "Сохранить" at bounding box center [1456, 29] width 88 height 29
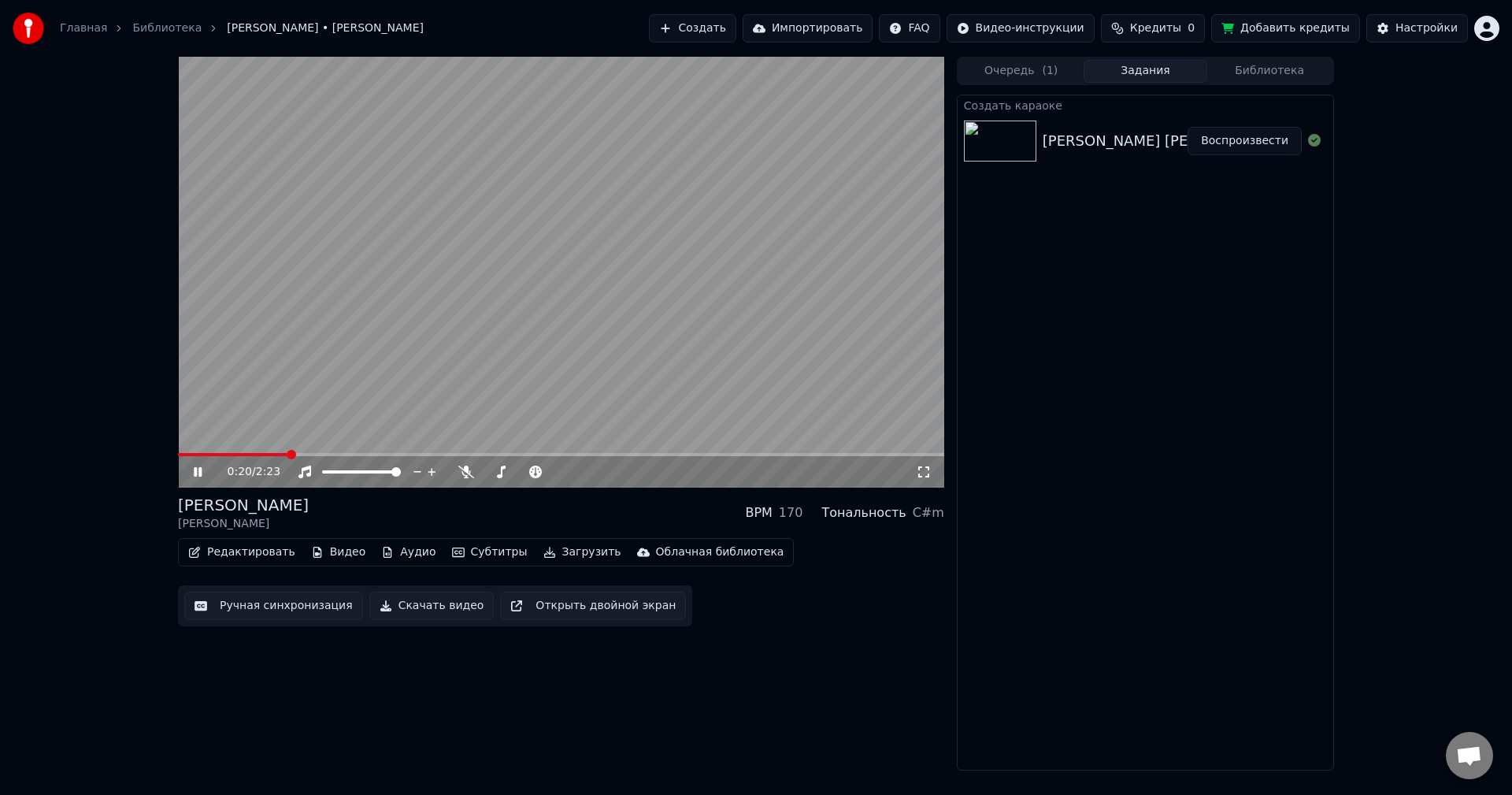
click at [424, 310] on video at bounding box center [561, 272] width 767 height 431
click at [392, 609] on button "Скачать видео" at bounding box center [432, 606] width 125 height 29
